Goal: Information Seeking & Learning: Find specific fact

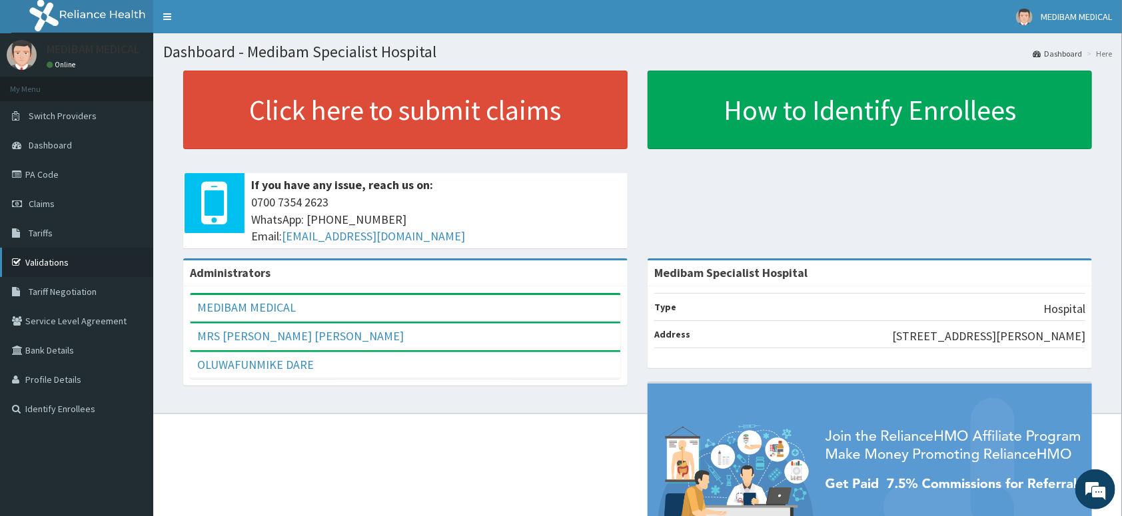
click at [51, 260] on link "Validations" at bounding box center [76, 262] width 153 height 29
click at [40, 263] on link "Validations" at bounding box center [76, 262] width 153 height 29
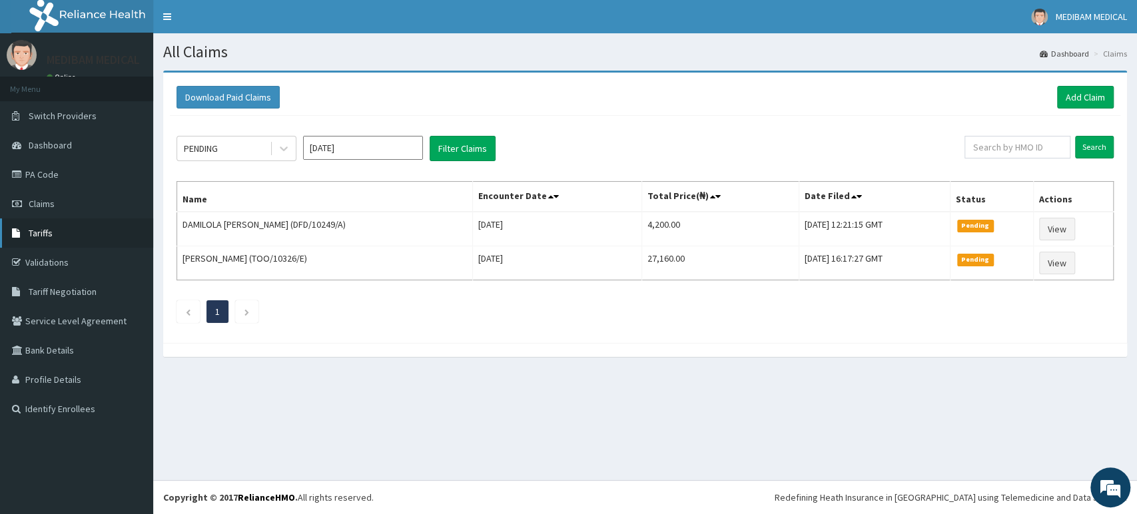
click at [45, 234] on span "Tariffs" at bounding box center [41, 233] width 24 height 12
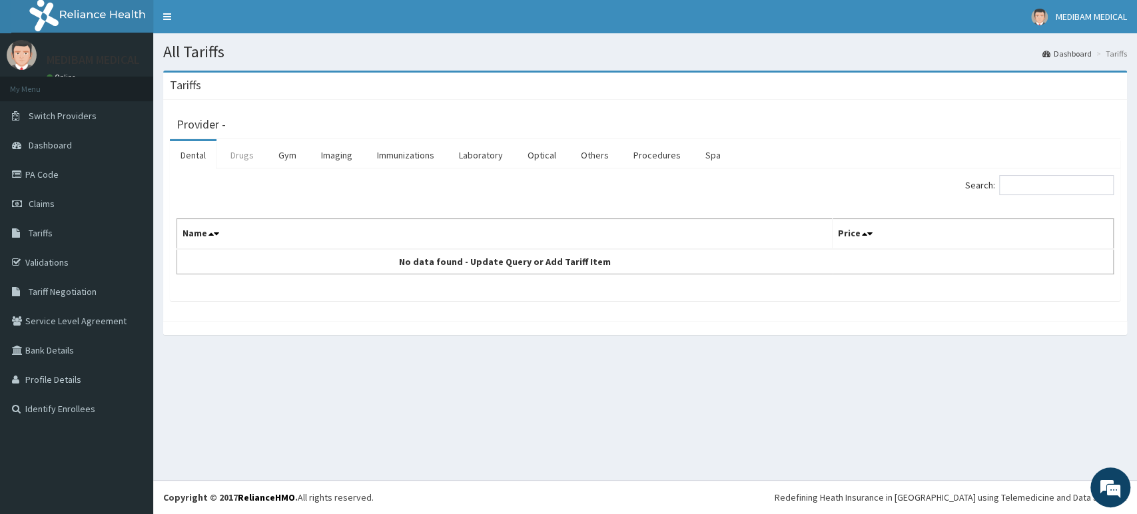
click at [241, 161] on link "Drugs" at bounding box center [242, 155] width 45 height 28
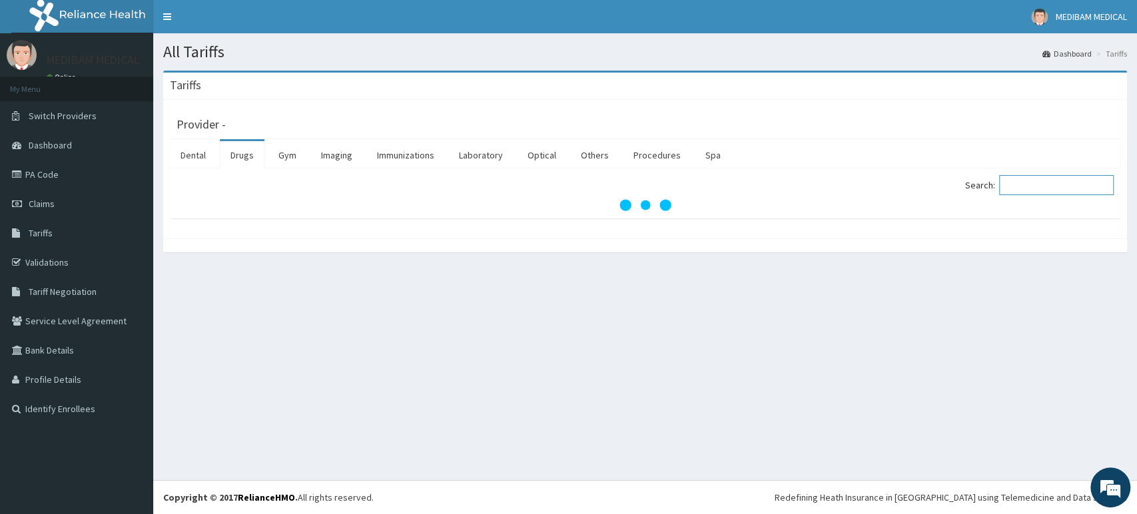
click at [1018, 183] on input "Search:" at bounding box center [1056, 185] width 115 height 20
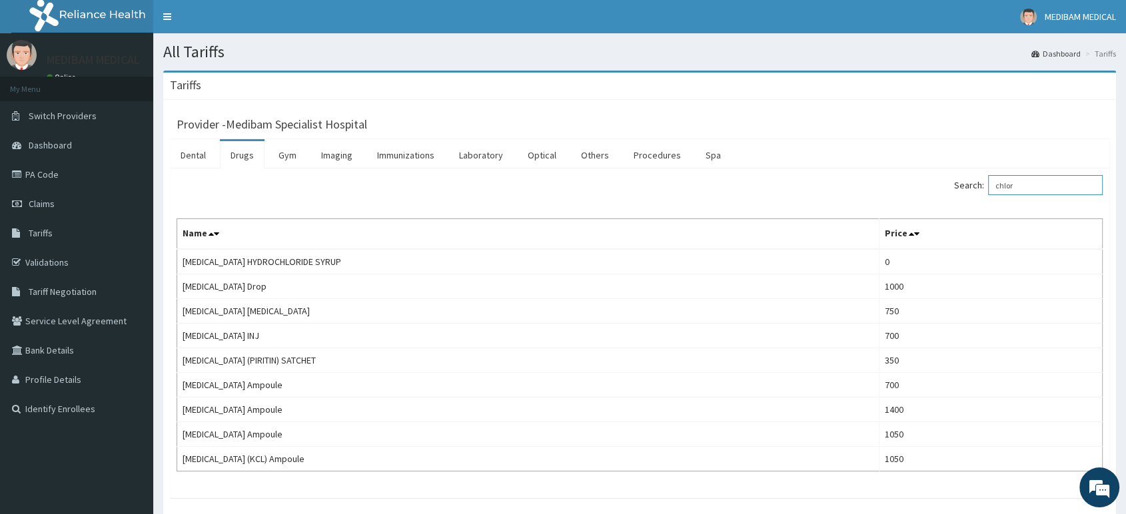
type input "chlor"
